Goal: Transaction & Acquisition: Purchase product/service

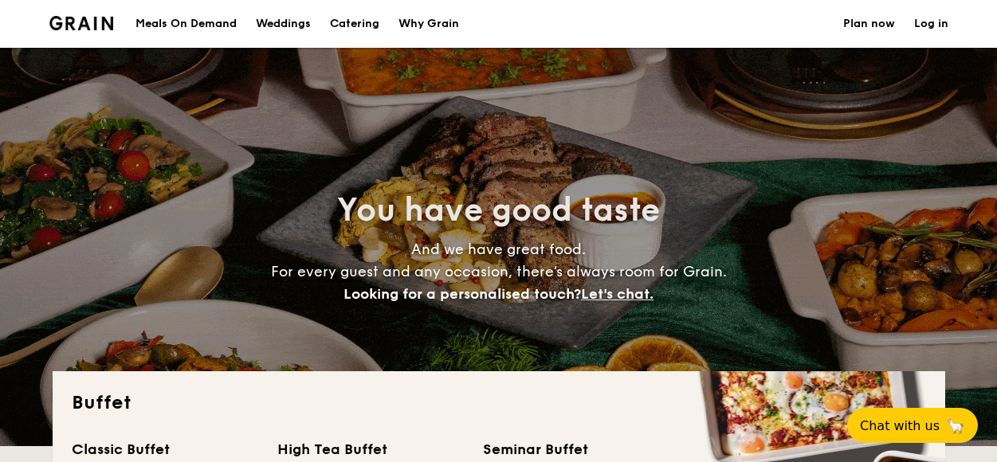
select select
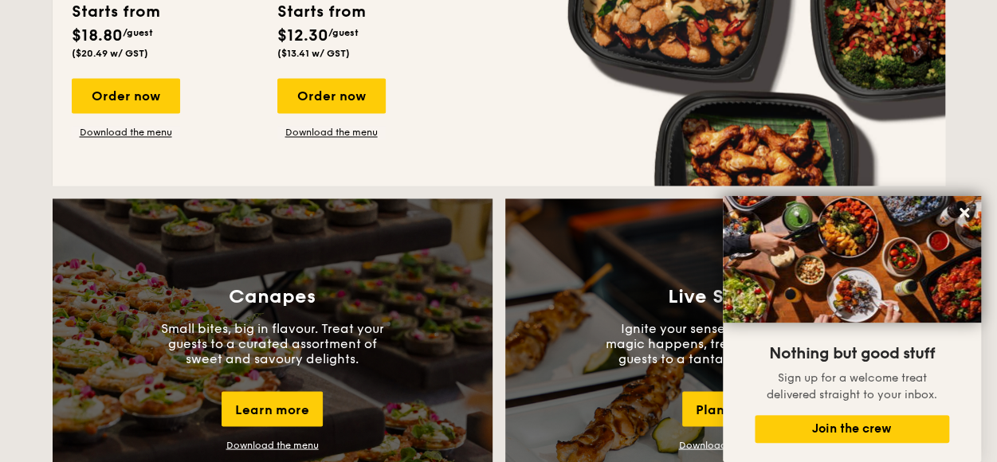
scroll to position [1036, 0]
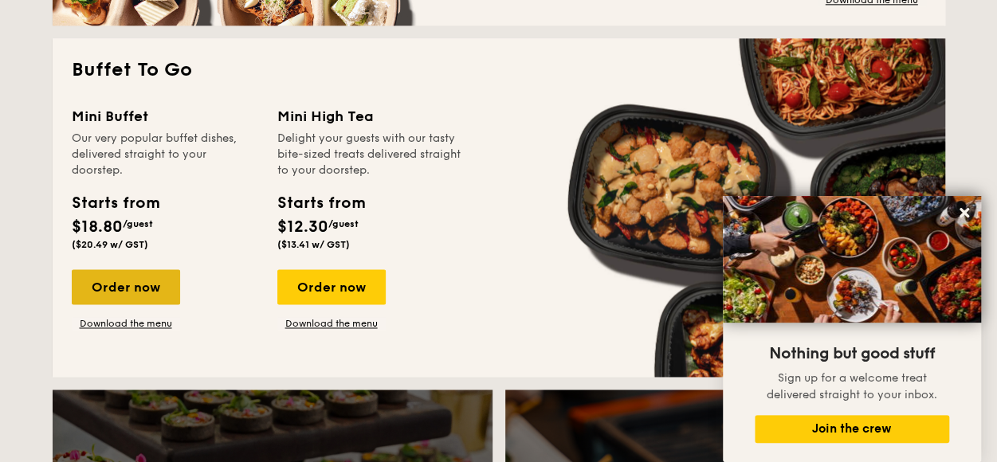
click at [104, 284] on div "Order now" at bounding box center [126, 286] width 108 height 35
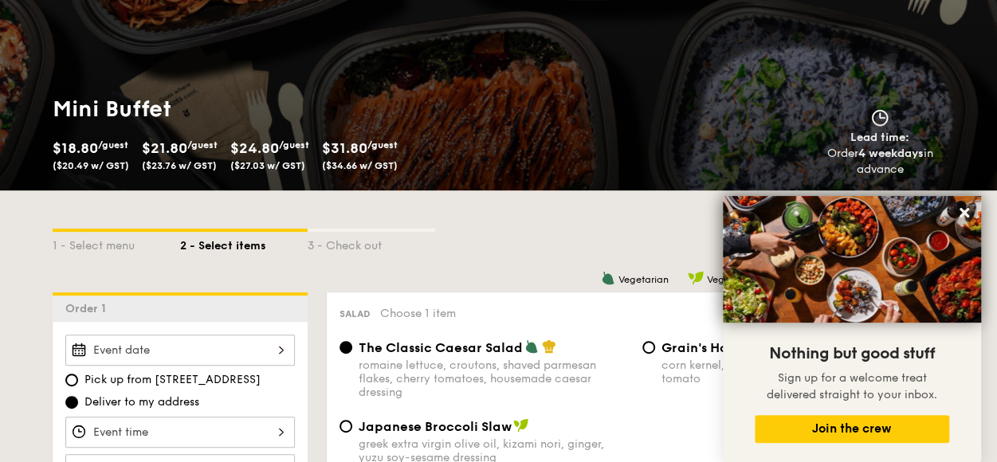
scroll to position [319, 0]
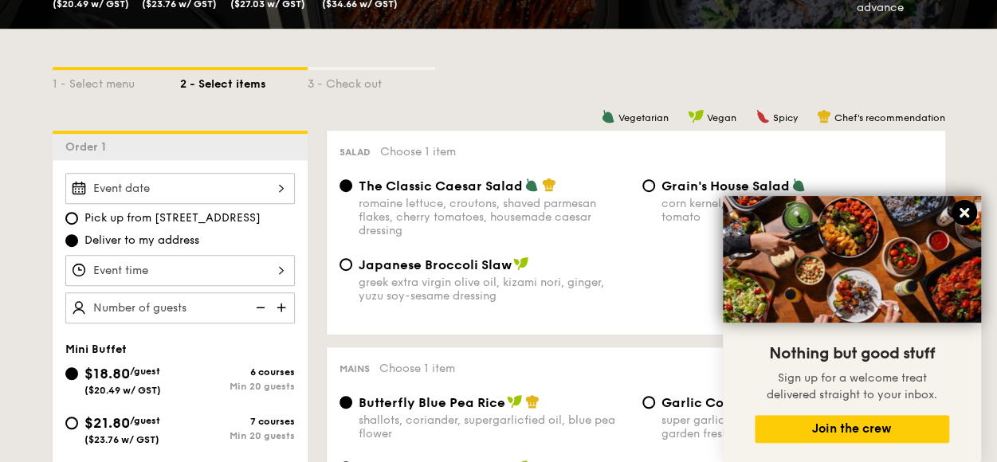
click at [959, 211] on icon at bounding box center [964, 213] width 14 height 14
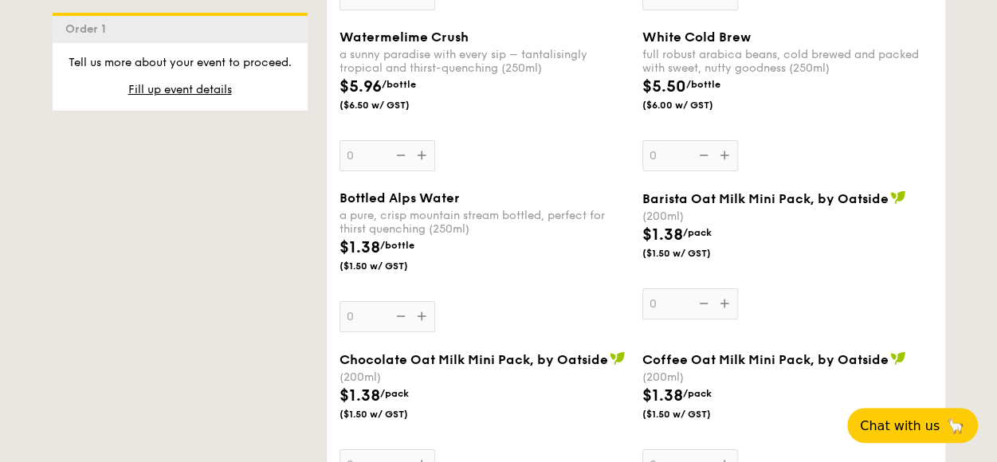
scroll to position [2949, 0]
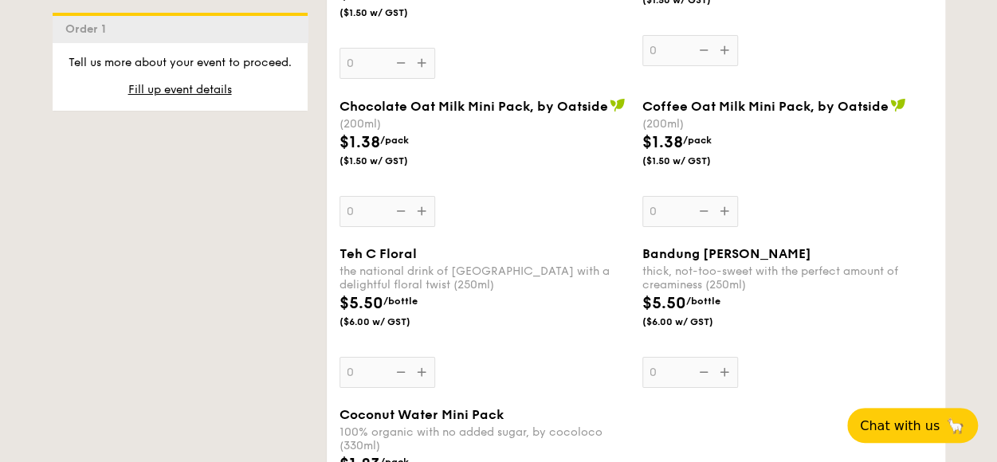
select select
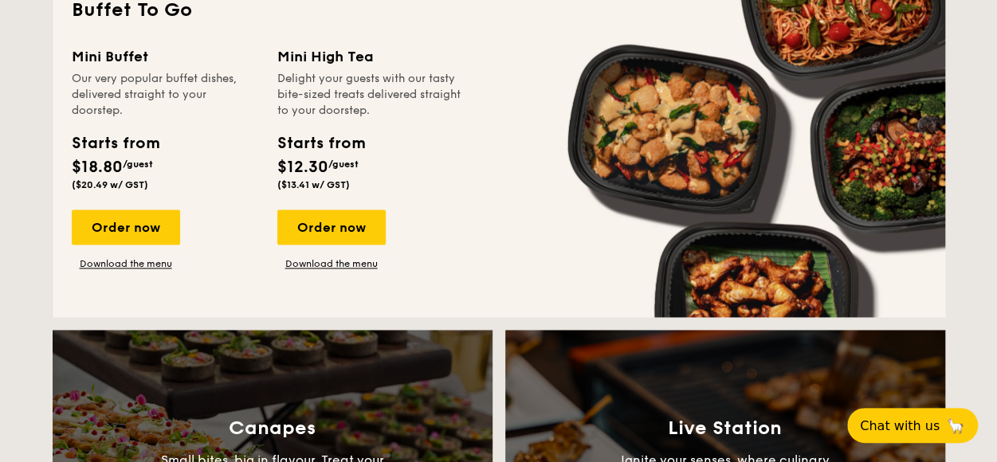
scroll to position [1071, 0]
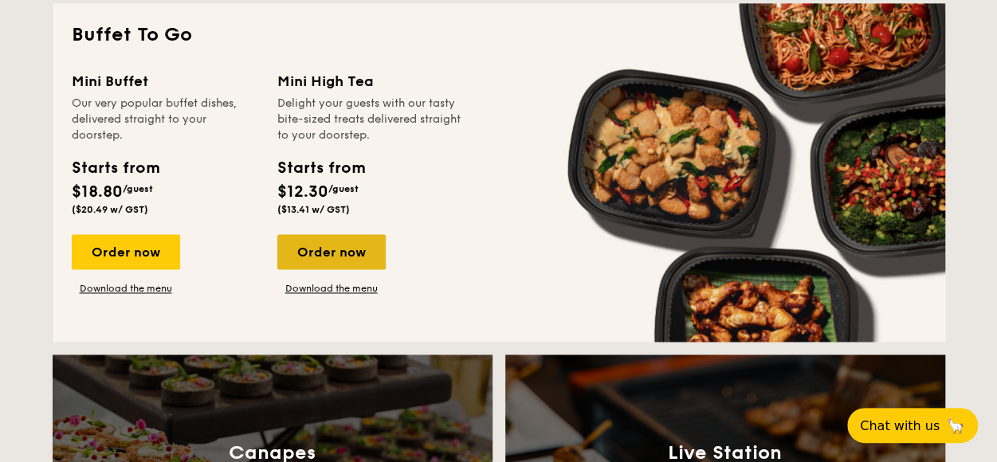
click at [348, 242] on div "Order now" at bounding box center [331, 251] width 108 height 35
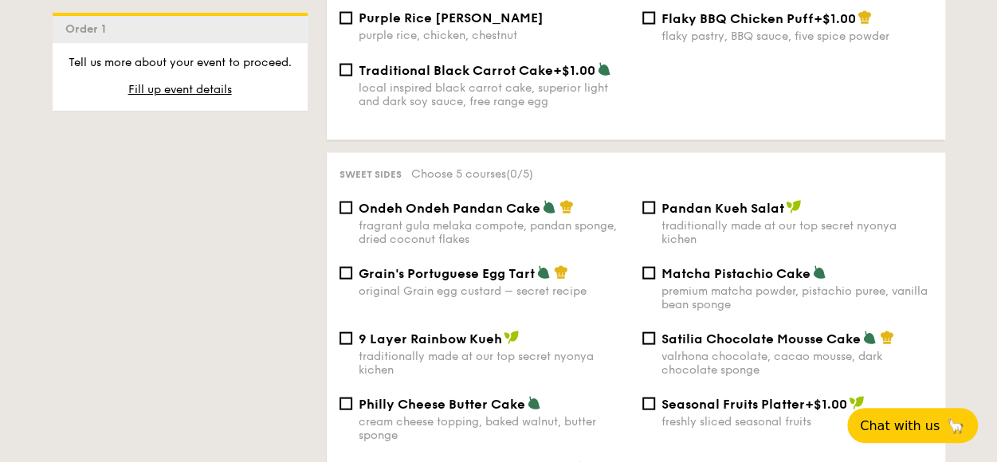
scroll to position [1674, 0]
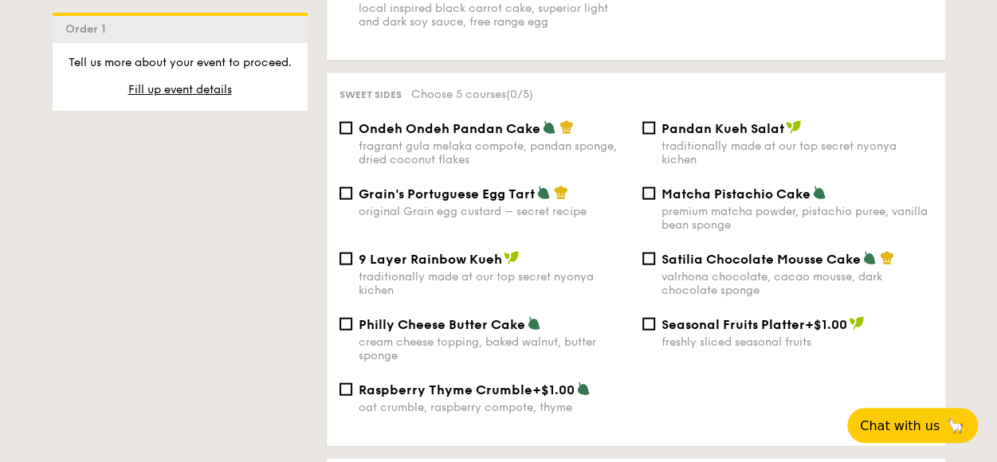
click at [655, 255] on div "Satilia Chocolate Mousse Cake valrhona chocolate, cacao mousse, dark chocolate …" at bounding box center [787, 274] width 303 height 46
click at [649, 257] on input "Satilia Chocolate Mousse Cake valrhona chocolate, cacao mousse, dark chocolate …" at bounding box center [648, 259] width 13 height 13
checkbox input "true"
click at [437, 324] on span "Philly Cheese Butter Cake" at bounding box center [442, 324] width 167 height 15
click at [352, 324] on input "Philly Cheese Butter Cake cream cheese topping, baked walnut, butter sponge" at bounding box center [346, 324] width 13 height 13
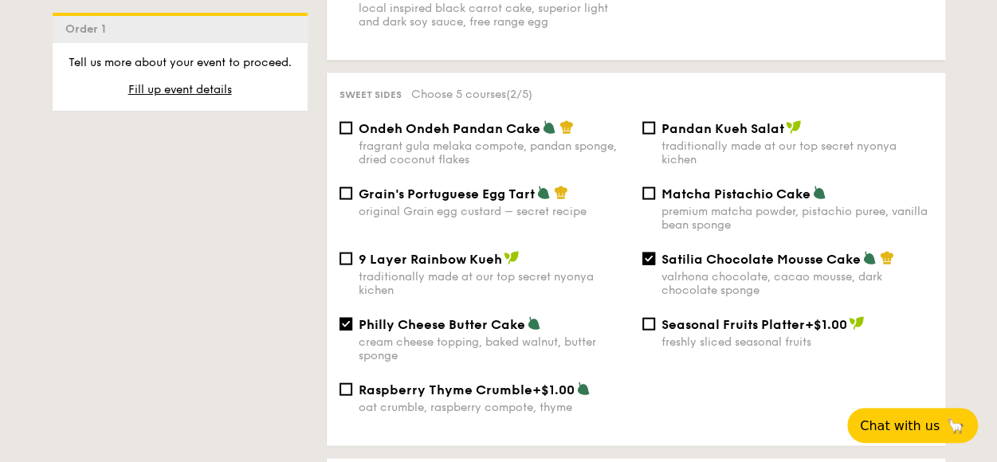
click at [426, 324] on span "Philly Cheese Butter Cake" at bounding box center [442, 324] width 167 height 15
click at [352, 324] on input "Philly Cheese Butter Cake cream cheese topping, baked walnut, butter sponge" at bounding box center [346, 324] width 13 height 13
checkbox input "false"
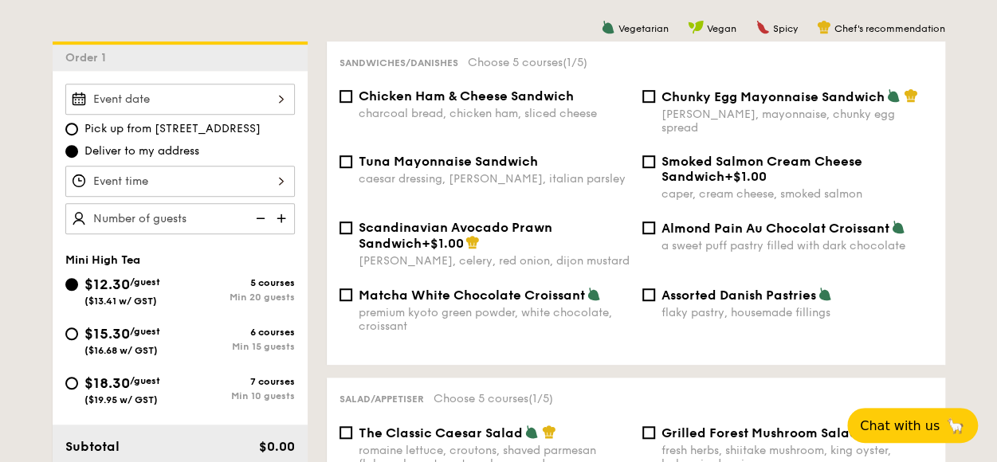
scroll to position [319, 0]
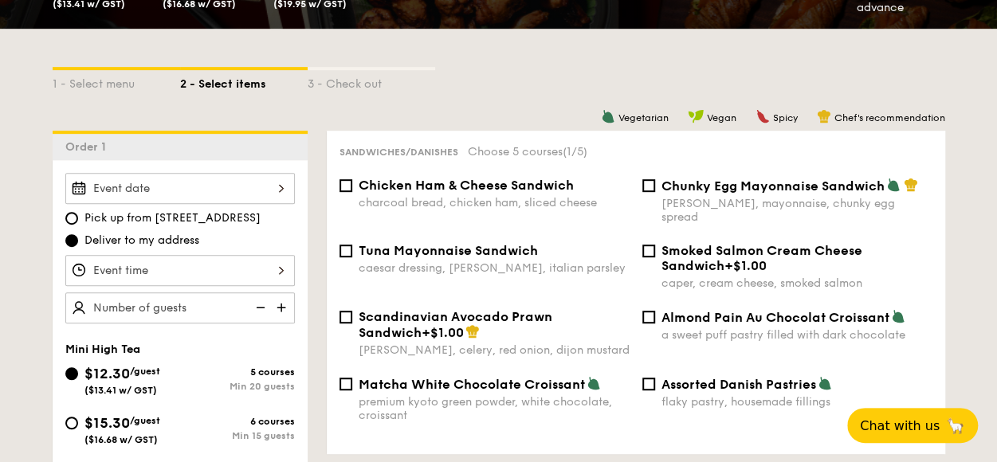
click at [496, 229] on div "Chicken Ham & Cheese Sandwich charcoal bread, chicken ham, sliced cheese Chunky…" at bounding box center [636, 210] width 606 height 65
click at [456, 243] on span "Tuna Mayonnaise Sandwich" at bounding box center [448, 250] width 179 height 15
click at [352, 245] on input "Tuna Mayonnaise Sandwich caesar dressing, [GEOGRAPHIC_DATA], italian parsley" at bounding box center [346, 251] width 13 height 13
checkbox input "true"
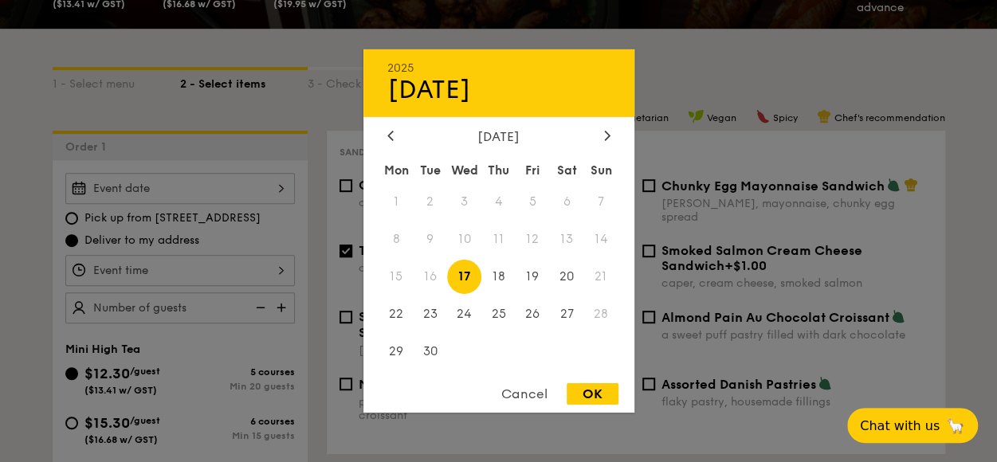
click at [179, 184] on div "2025 Sep [DATE] Tue Wed Thu Fri Sat Sun 1 2 3 4 5 6 7 8 9 10 11 12 13 14 15 16 …" at bounding box center [180, 188] width 230 height 31
click at [528, 277] on span "19" at bounding box center [533, 277] width 34 height 34
click at [587, 393] on div "OK" at bounding box center [593, 394] width 52 height 22
type input "[DATE]"
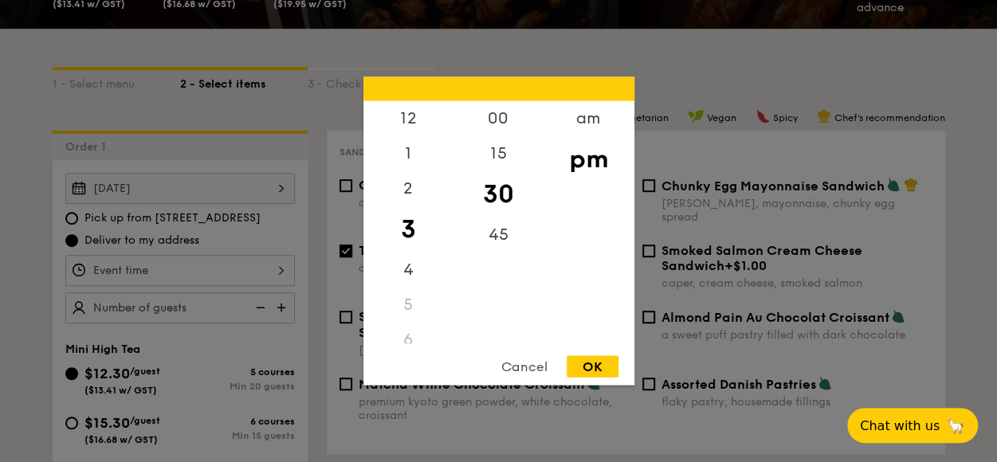
click at [134, 269] on div "12 1 2 3 4 5 6 7 8 9 10 11 00 15 30 45 am pm Cancel OK" at bounding box center [180, 270] width 230 height 31
click at [588, 368] on div "OK" at bounding box center [593, 367] width 52 height 22
type input "3:30PM"
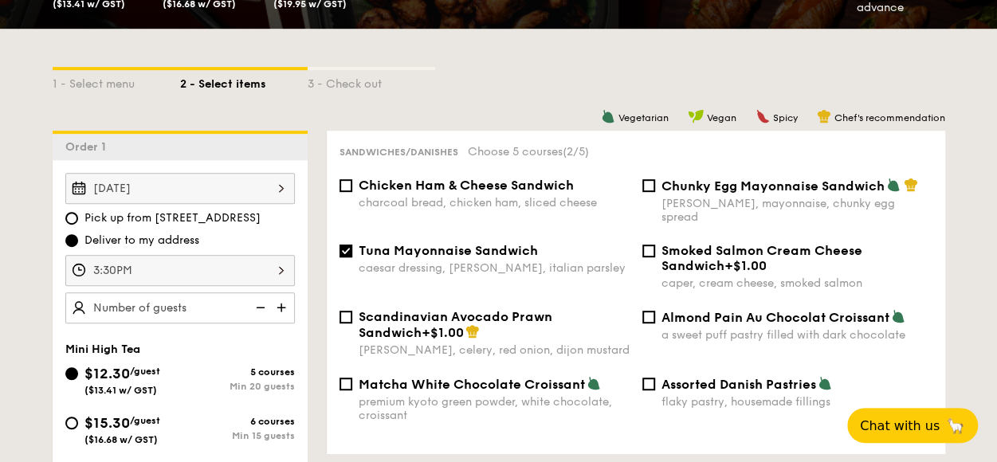
click at [285, 304] on img at bounding box center [283, 308] width 24 height 30
click at [261, 304] on img at bounding box center [259, 308] width 24 height 30
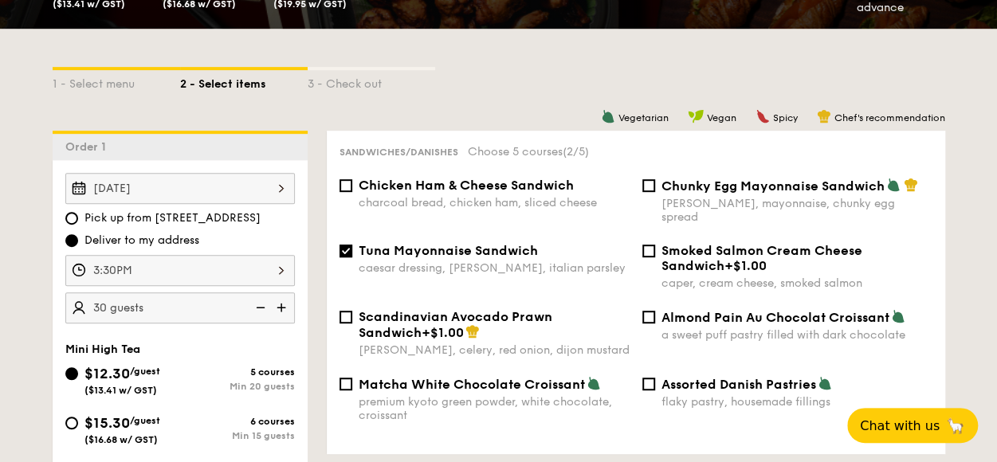
click at [261, 304] on img at bounding box center [259, 308] width 24 height 30
type input "20 guests"
click at [261, 304] on img at bounding box center [259, 308] width 24 height 30
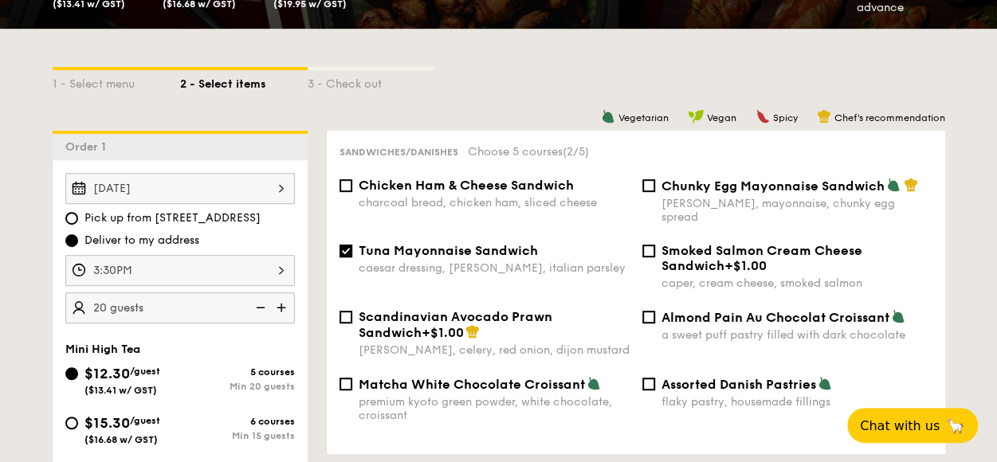
click at [261, 304] on img at bounding box center [259, 308] width 24 height 30
click at [493, 99] on div "1 - Select menu 2 - Select items 3 - Check out" at bounding box center [499, 80] width 893 height 102
click at [250, 90] on div "2 - Select items" at bounding box center [244, 81] width 128 height 22
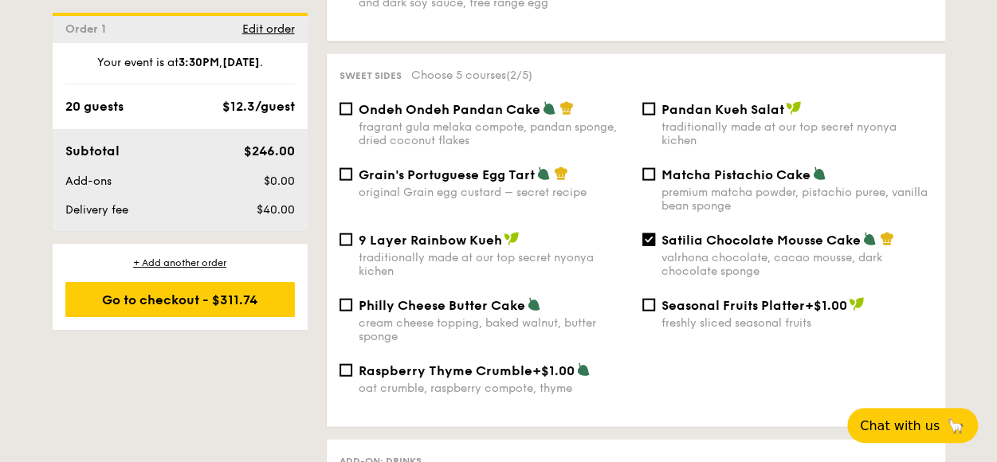
scroll to position [1674, 0]
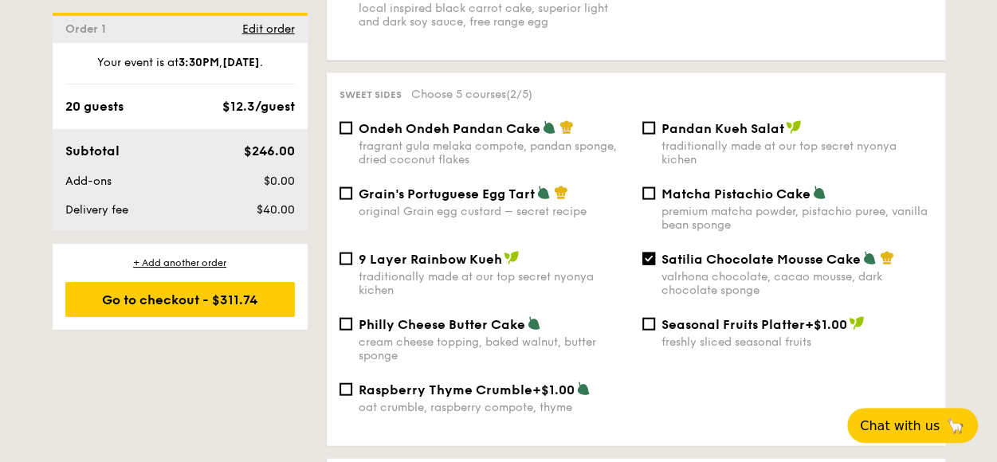
select select
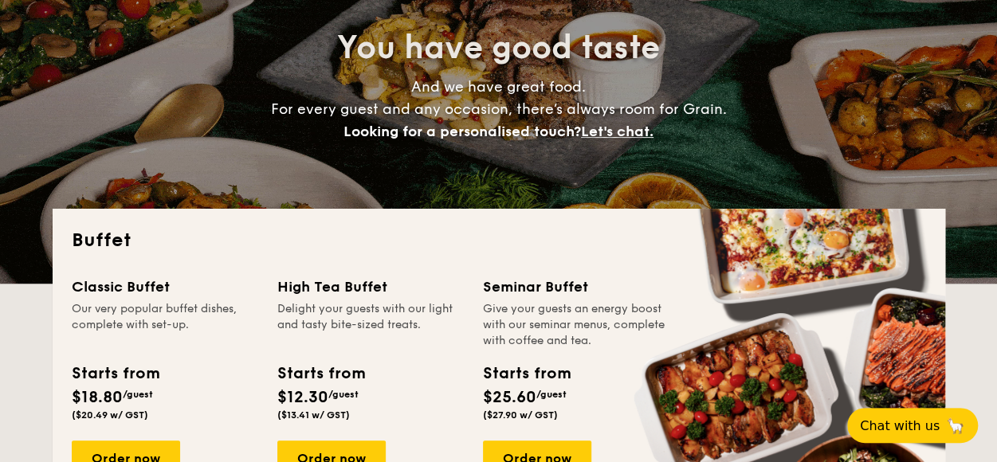
scroll to position [319, 0]
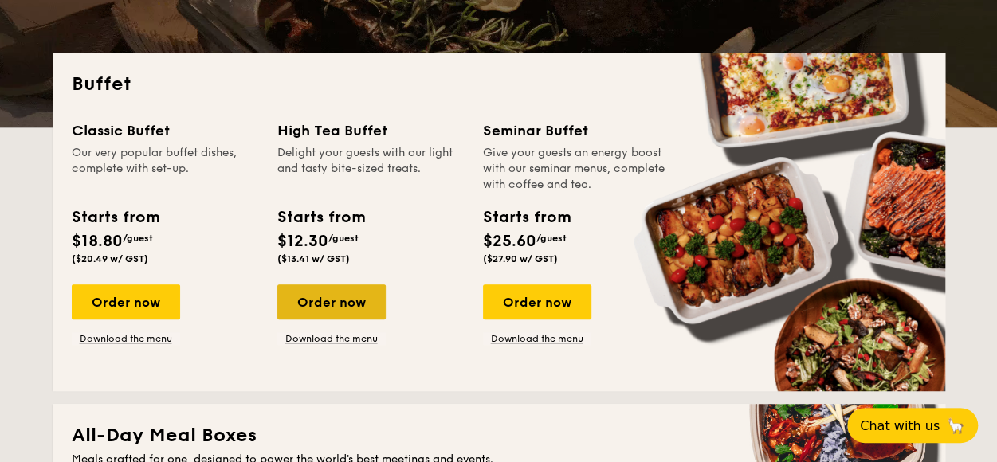
click at [317, 297] on div "Order now" at bounding box center [331, 302] width 108 height 35
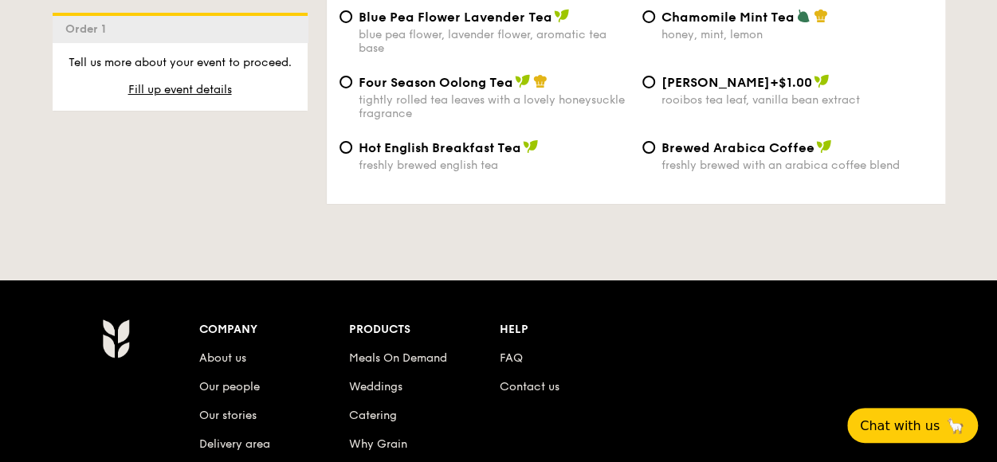
scroll to position [2790, 0]
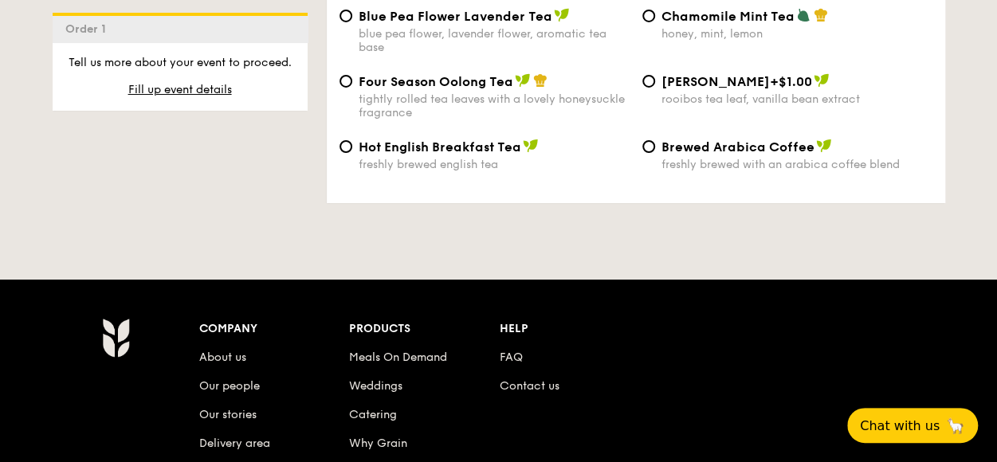
select select
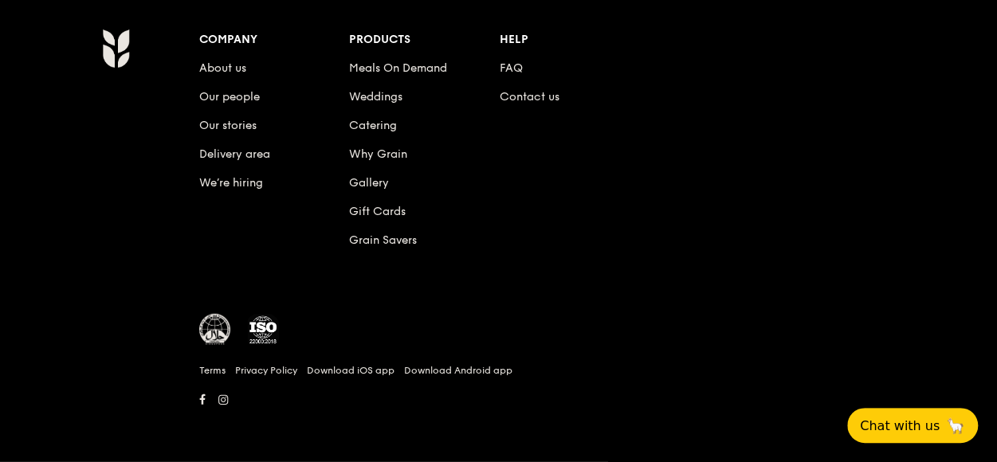
scroll to position [319, 0]
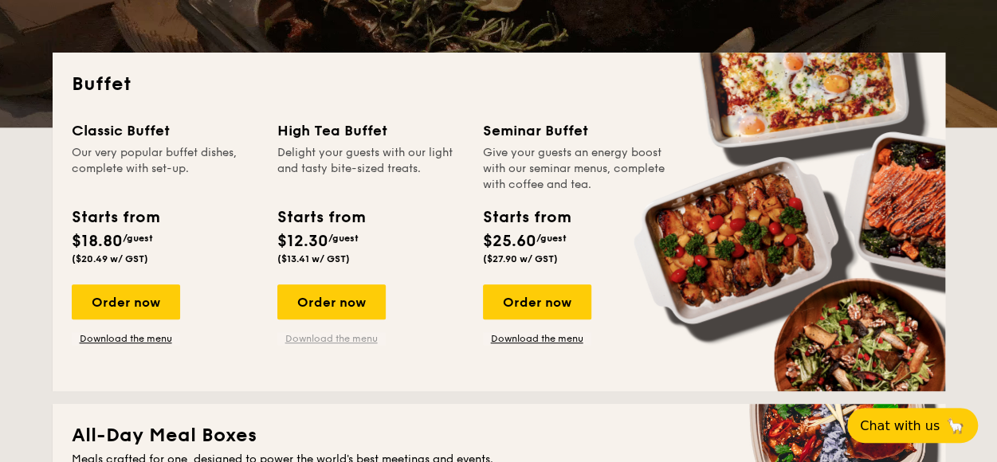
click at [358, 340] on link "Download the menu" at bounding box center [331, 338] width 108 height 13
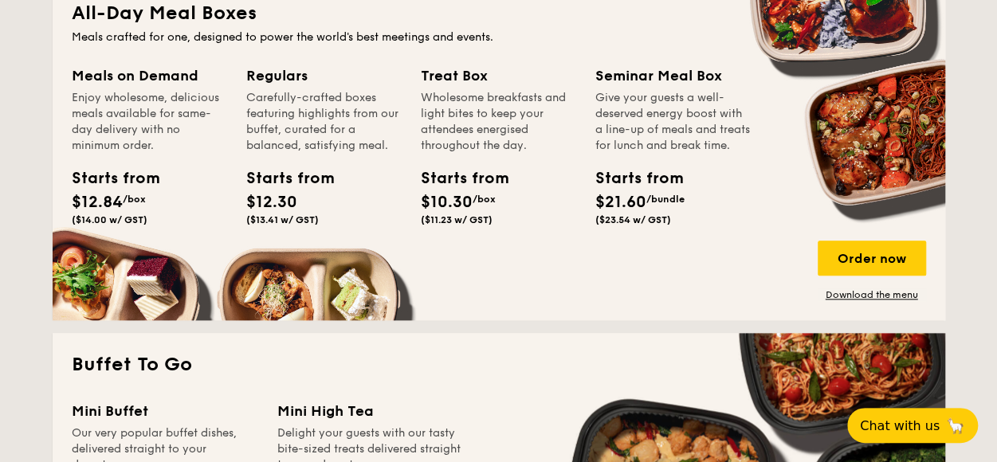
scroll to position [717, 0]
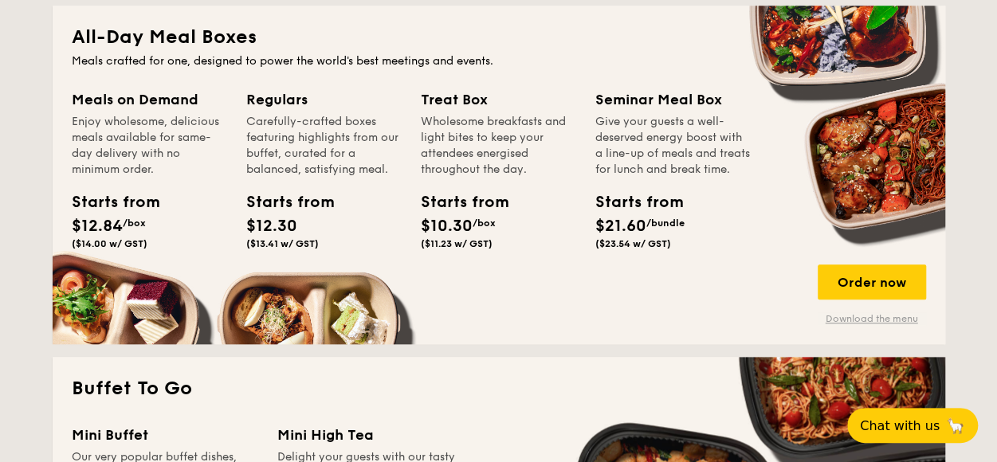
click at [889, 316] on link "Download the menu" at bounding box center [872, 318] width 108 height 13
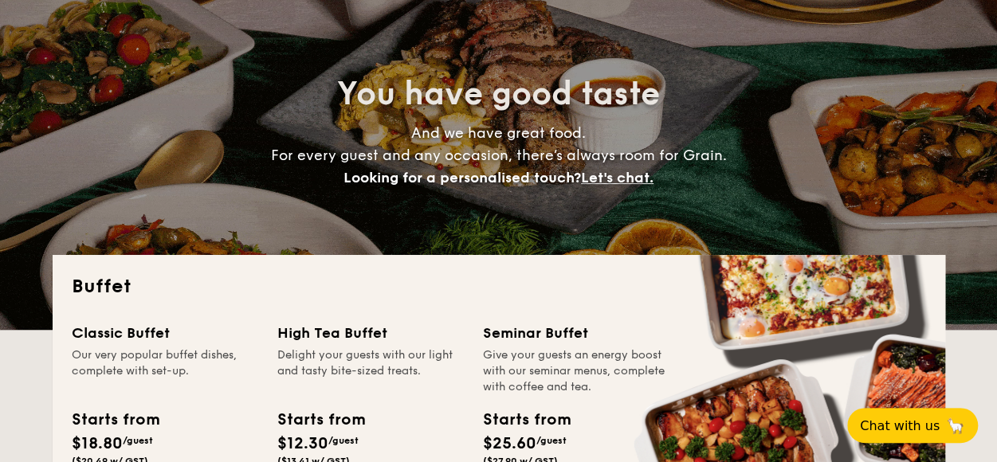
scroll to position [0, 0]
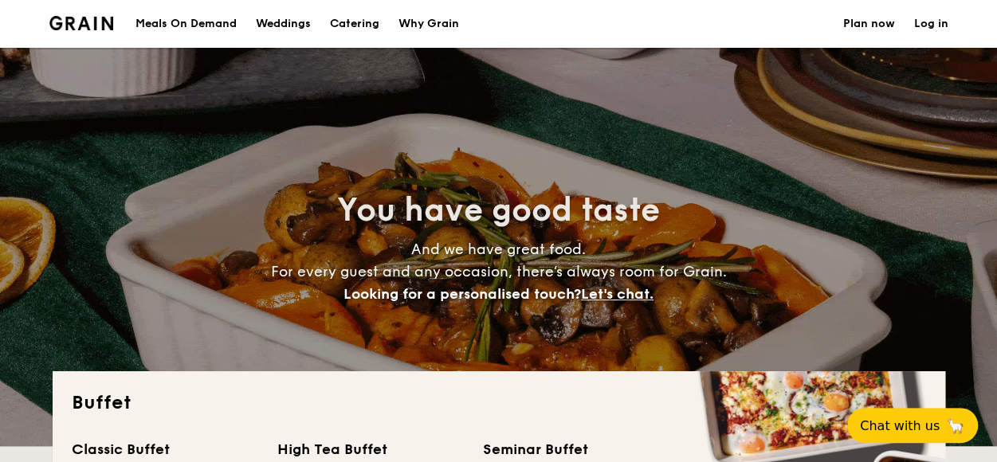
click at [184, 21] on div "Meals On Demand" at bounding box center [186, 24] width 101 height 48
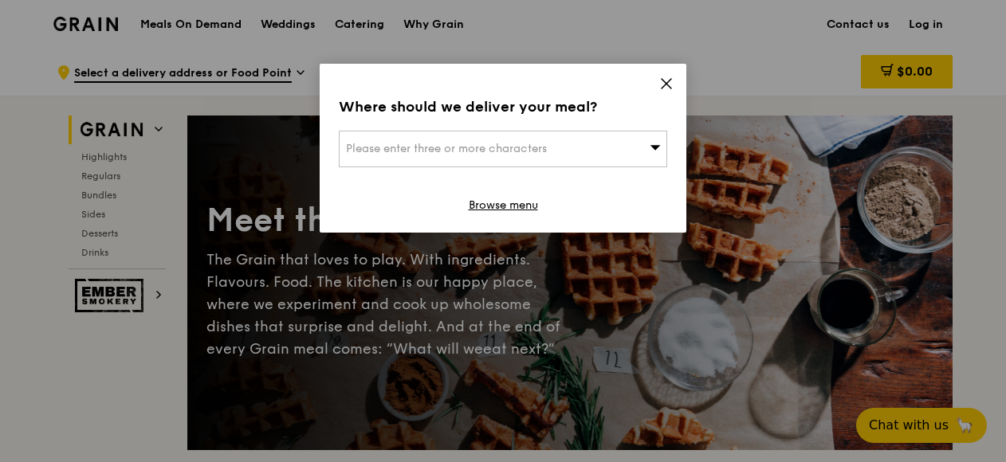
click at [657, 83] on div "Where should we deliver your meal? Please enter three or more characters Browse…" at bounding box center [503, 148] width 367 height 169
click at [667, 84] on icon at bounding box center [666, 84] width 14 height 14
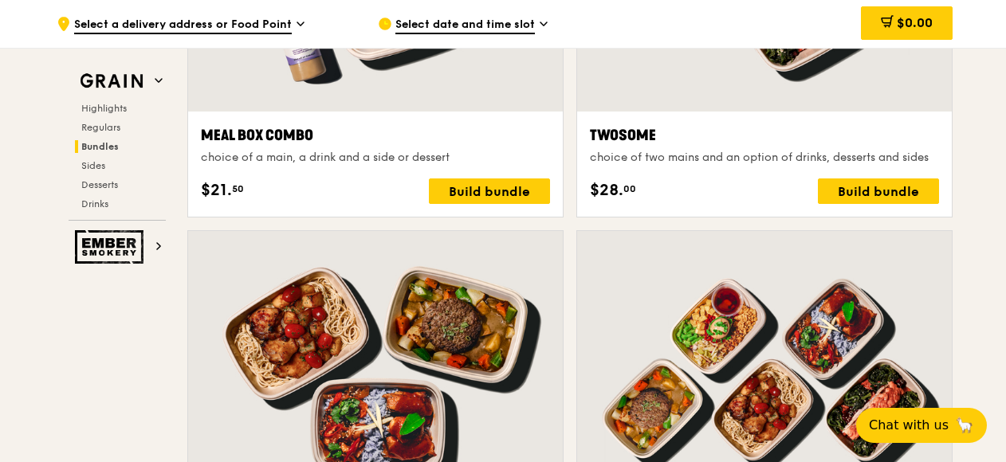
scroll to position [2710, 0]
